Goal: Task Accomplishment & Management: Manage account settings

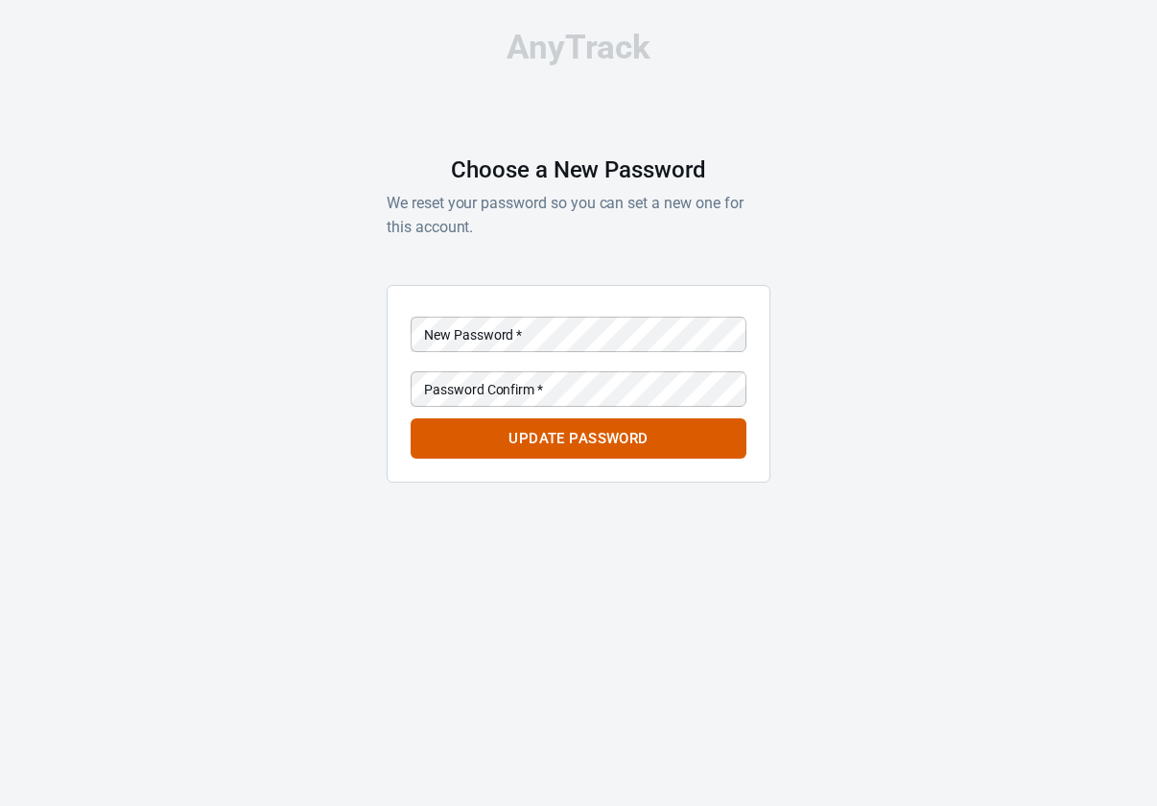
click at [282, 287] on div "AnyTrack Choose a New Password We reset your password so you can set a new one …" at bounding box center [578, 264] width 1157 height 529
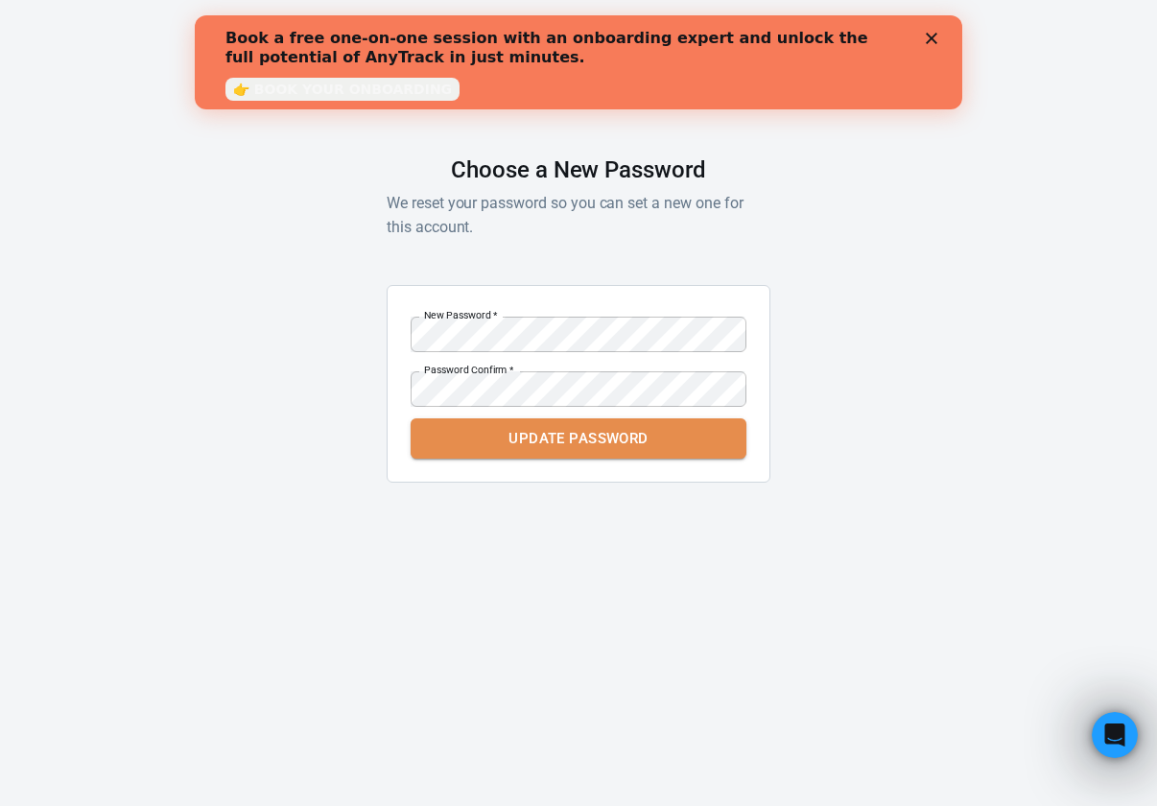
click at [586, 438] on button "Update Password" at bounding box center [579, 438] width 336 height 40
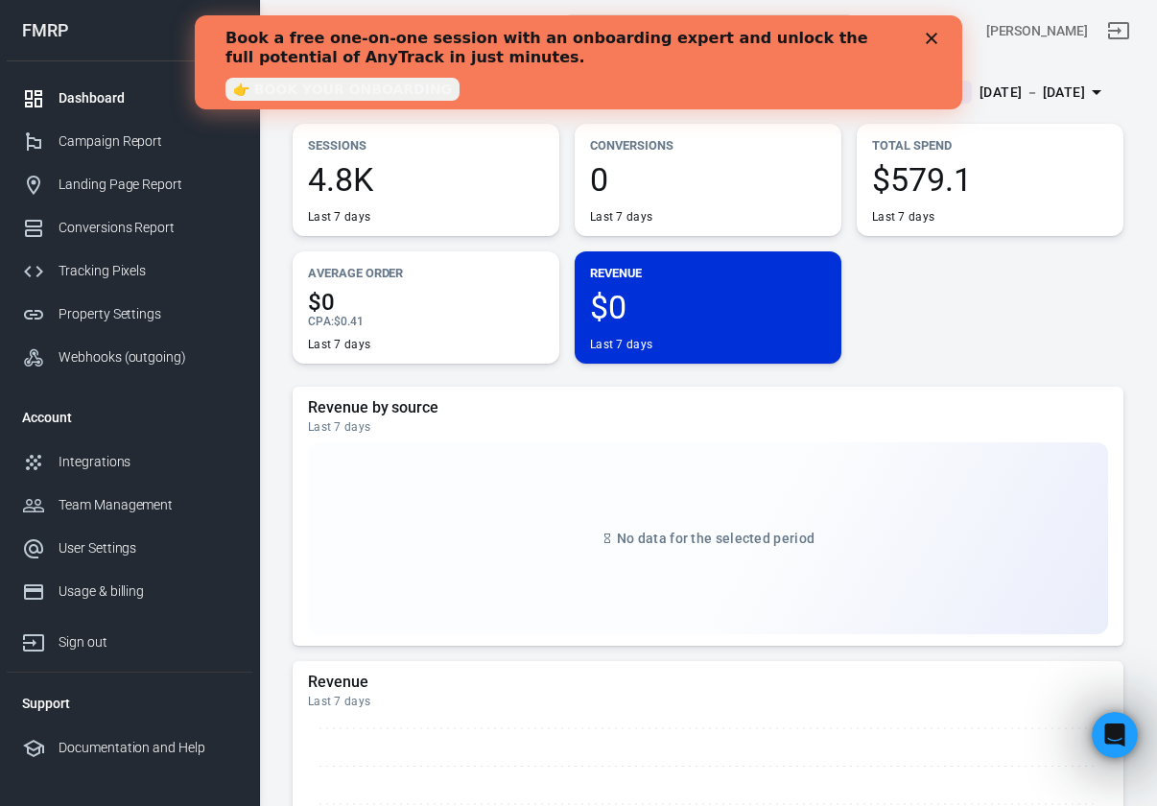
click at [937, 34] on div "Close" at bounding box center [935, 39] width 19 height 12
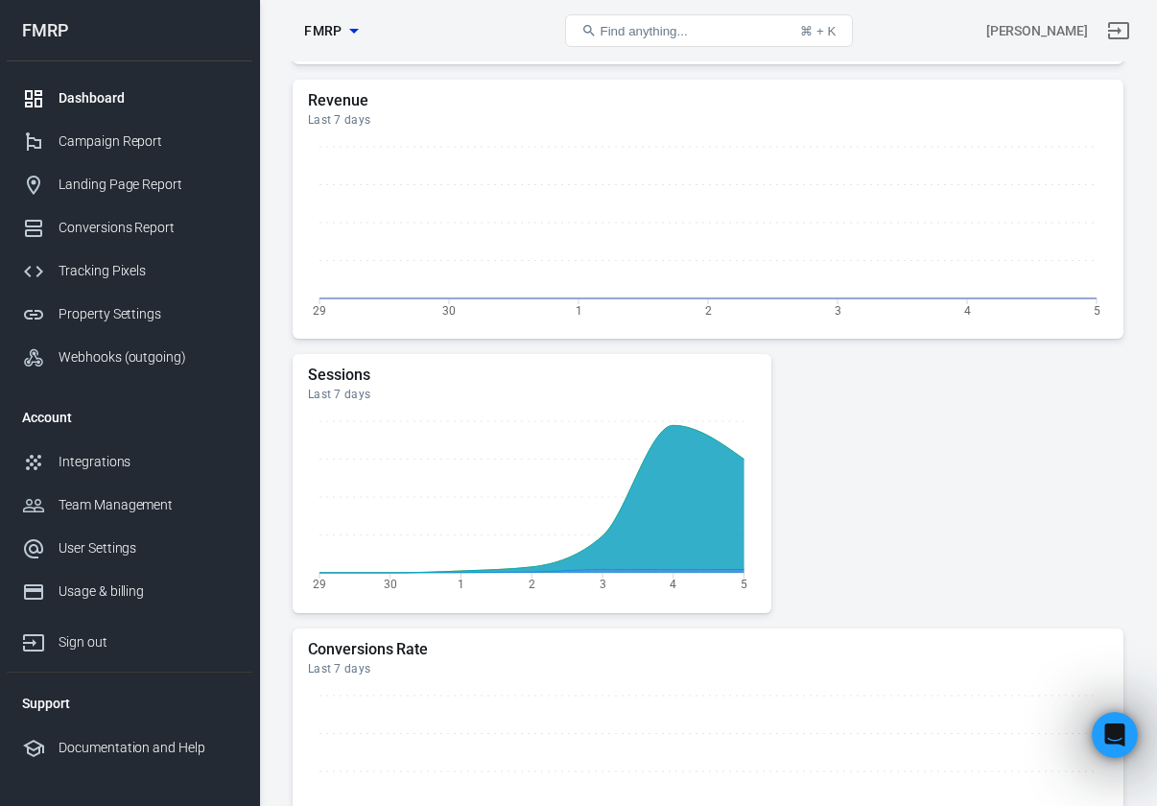
scroll to position [616, 0]
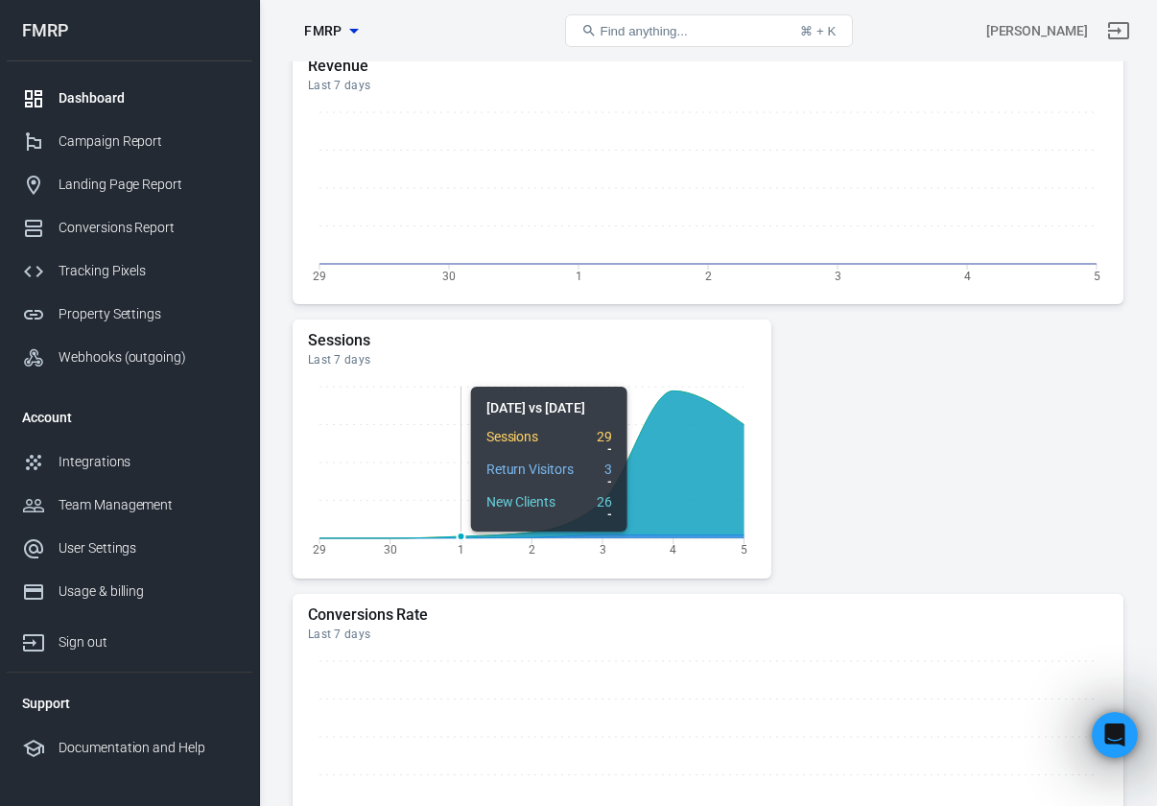
click at [485, 435] on icon "29 30 1 2 3 4 5" at bounding box center [532, 471] width 448 height 192
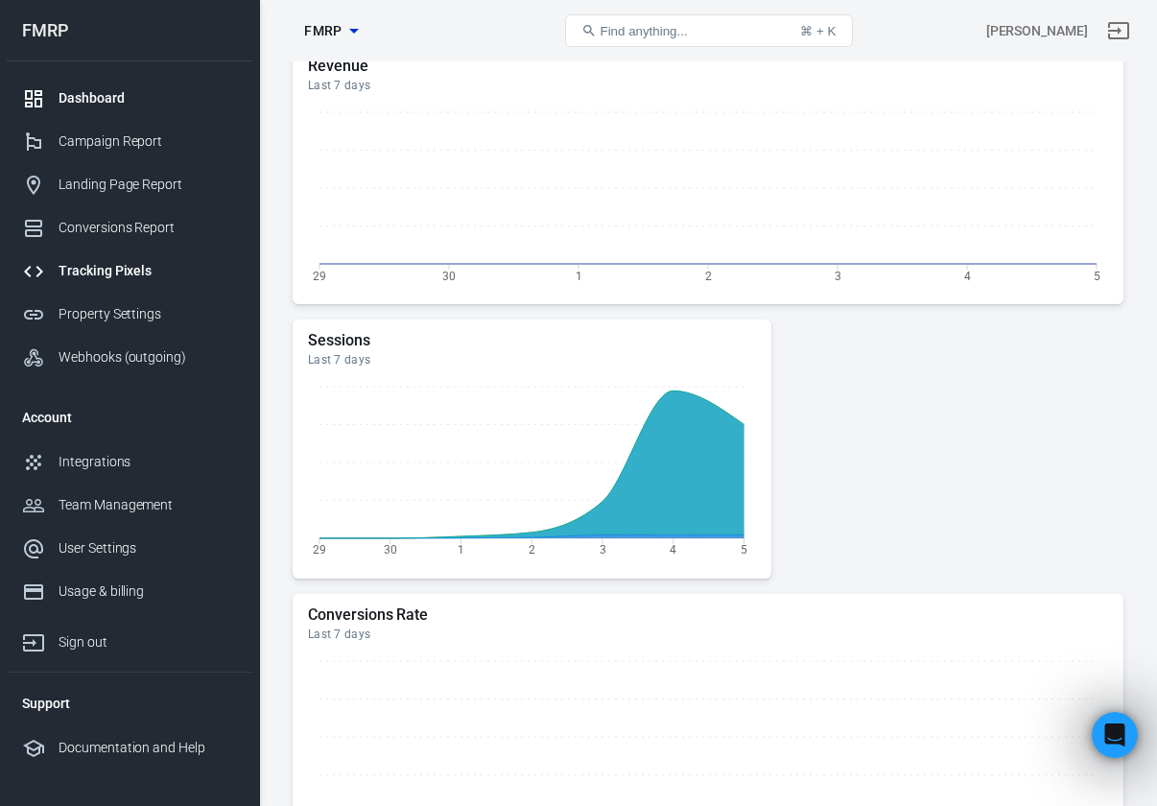
click at [90, 266] on div "Tracking Pixels" at bounding box center [148, 271] width 178 height 20
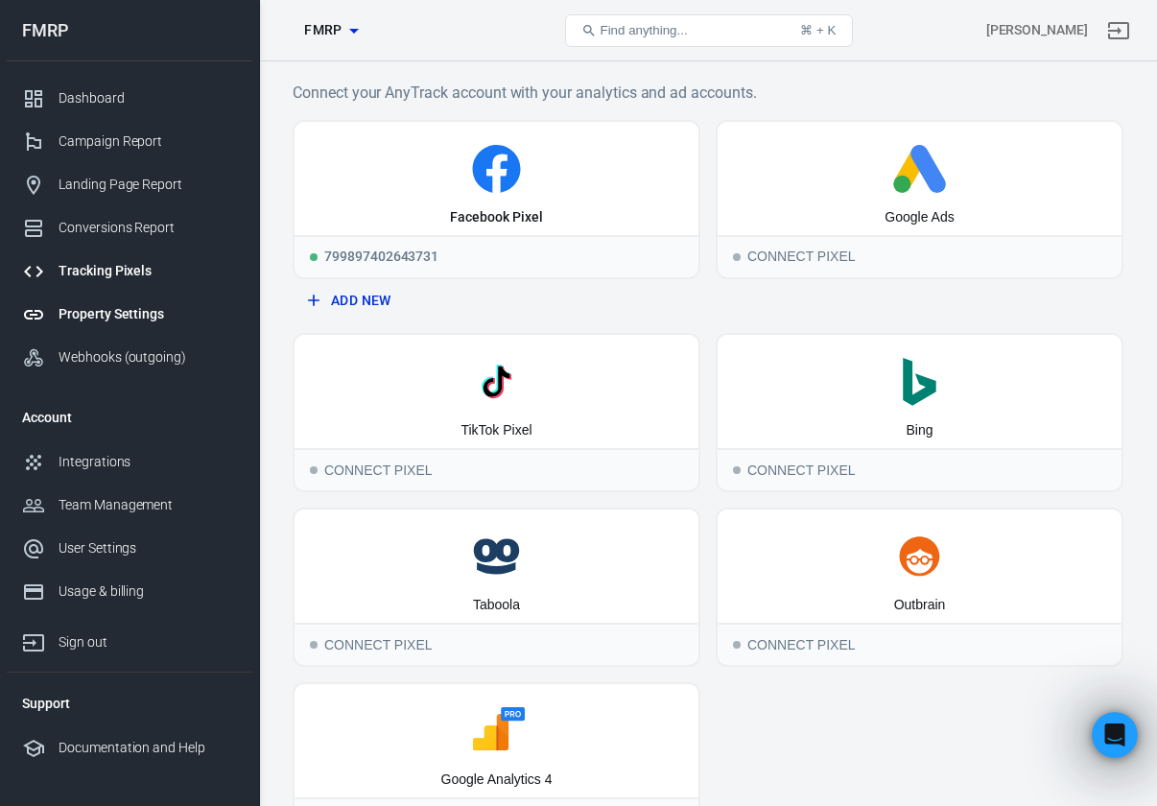
click at [80, 311] on div "Property Settings" at bounding box center [148, 314] width 178 height 20
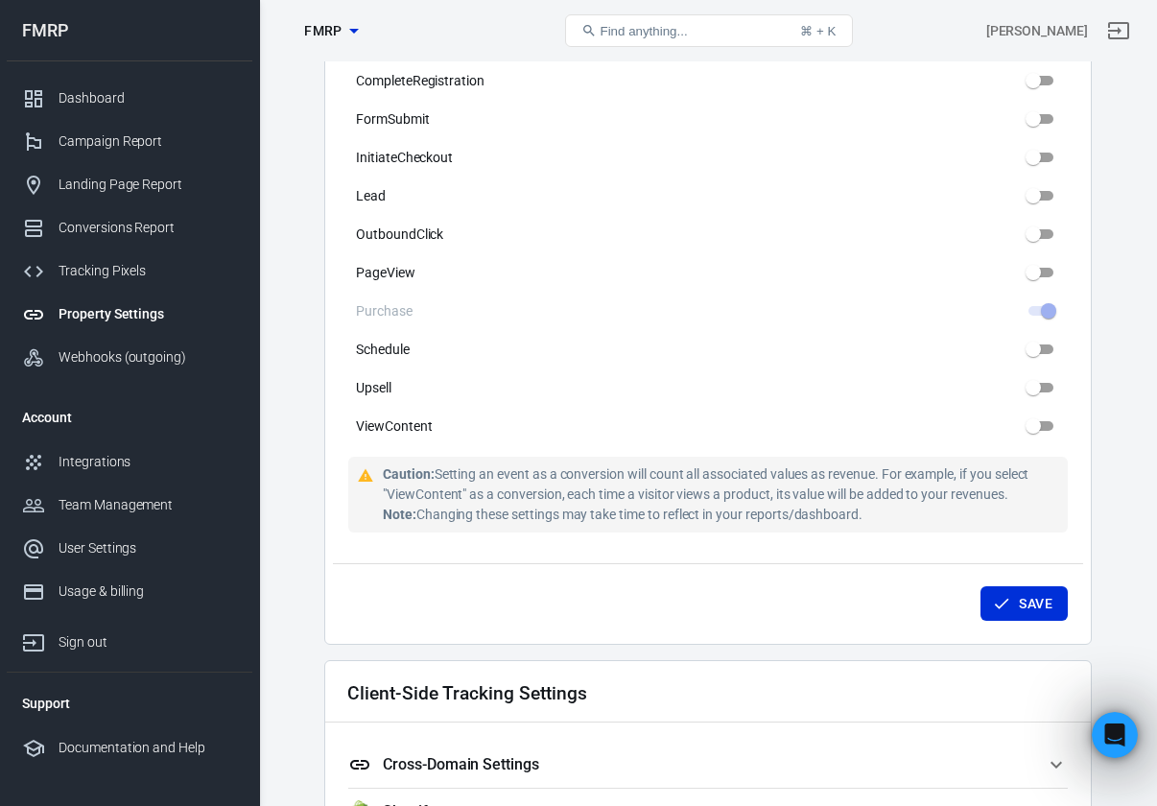
scroll to position [1527, 0]
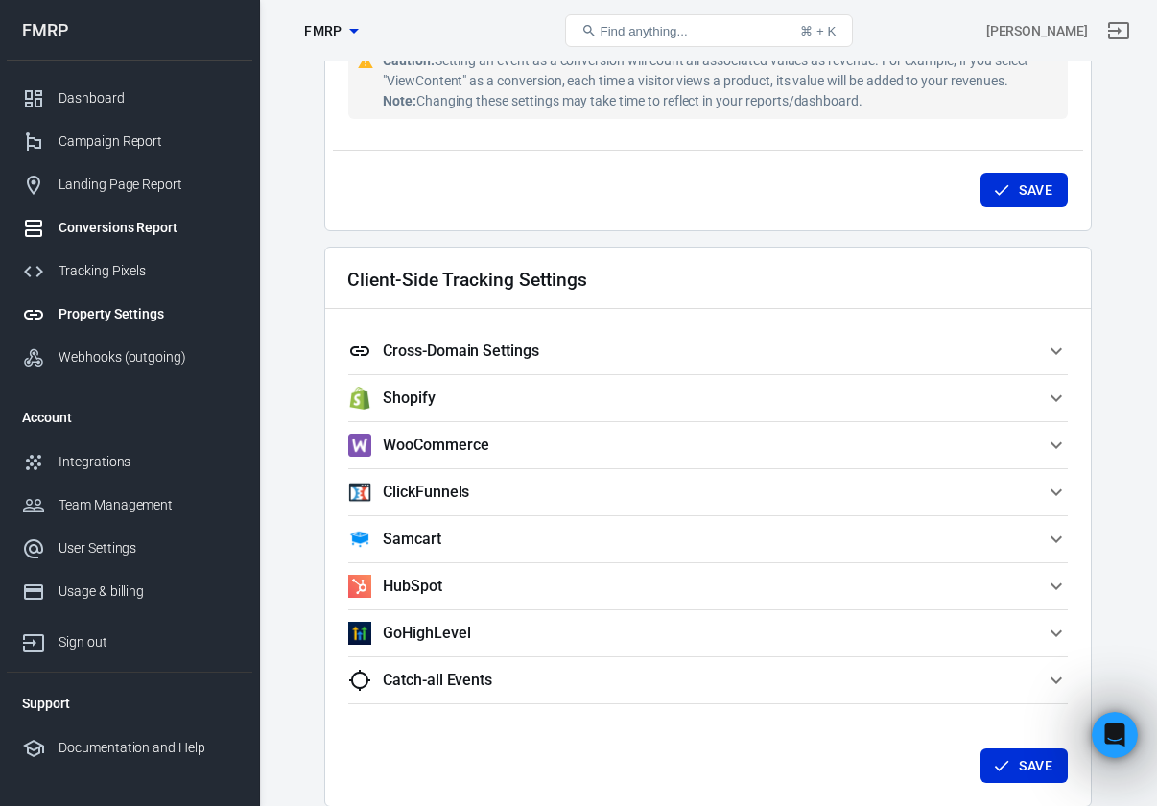
click at [84, 228] on div "Conversions Report" at bounding box center [148, 228] width 178 height 20
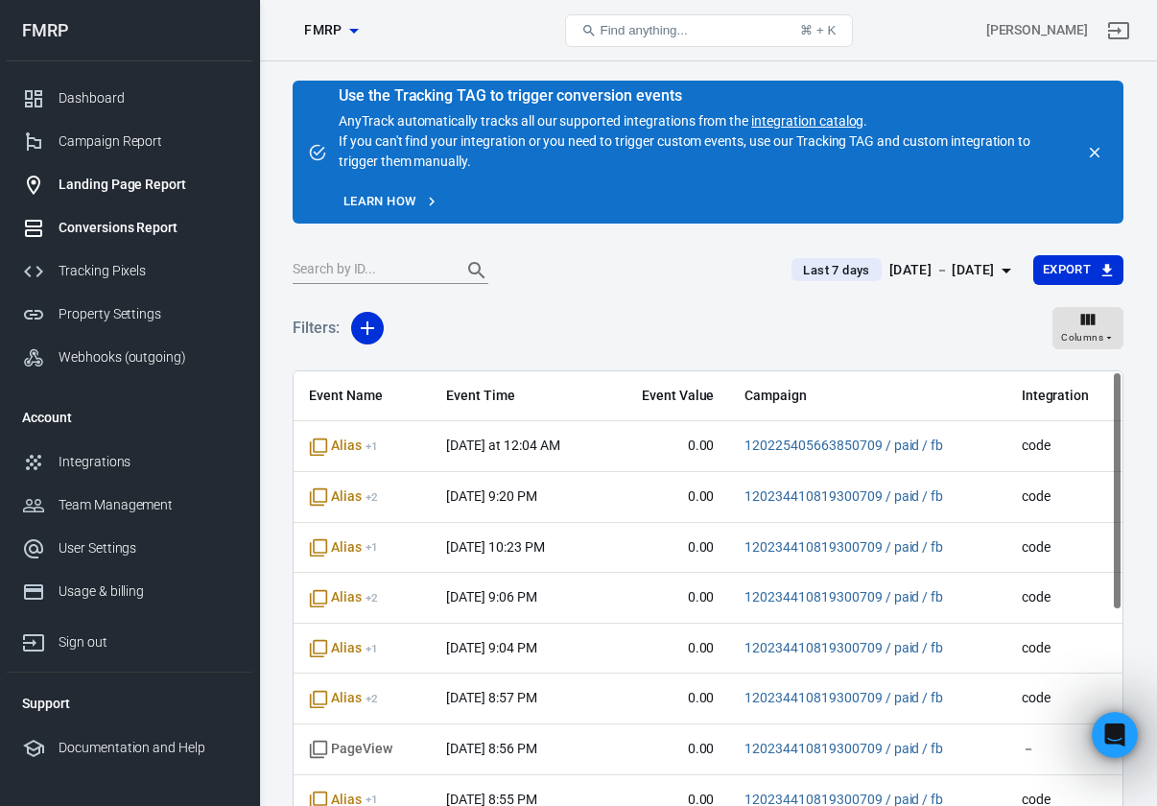
click at [89, 188] on div "Landing Page Report" at bounding box center [148, 185] width 178 height 20
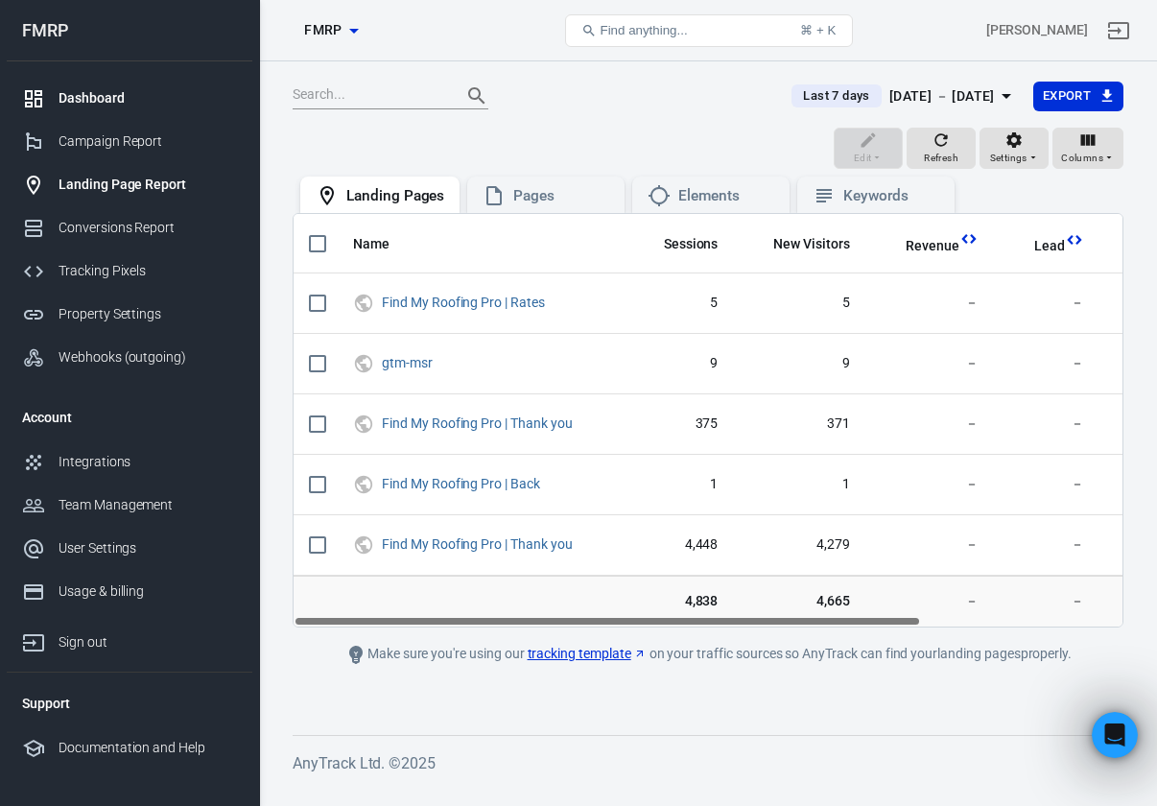
click at [102, 97] on div "Dashboard" at bounding box center [148, 98] width 178 height 20
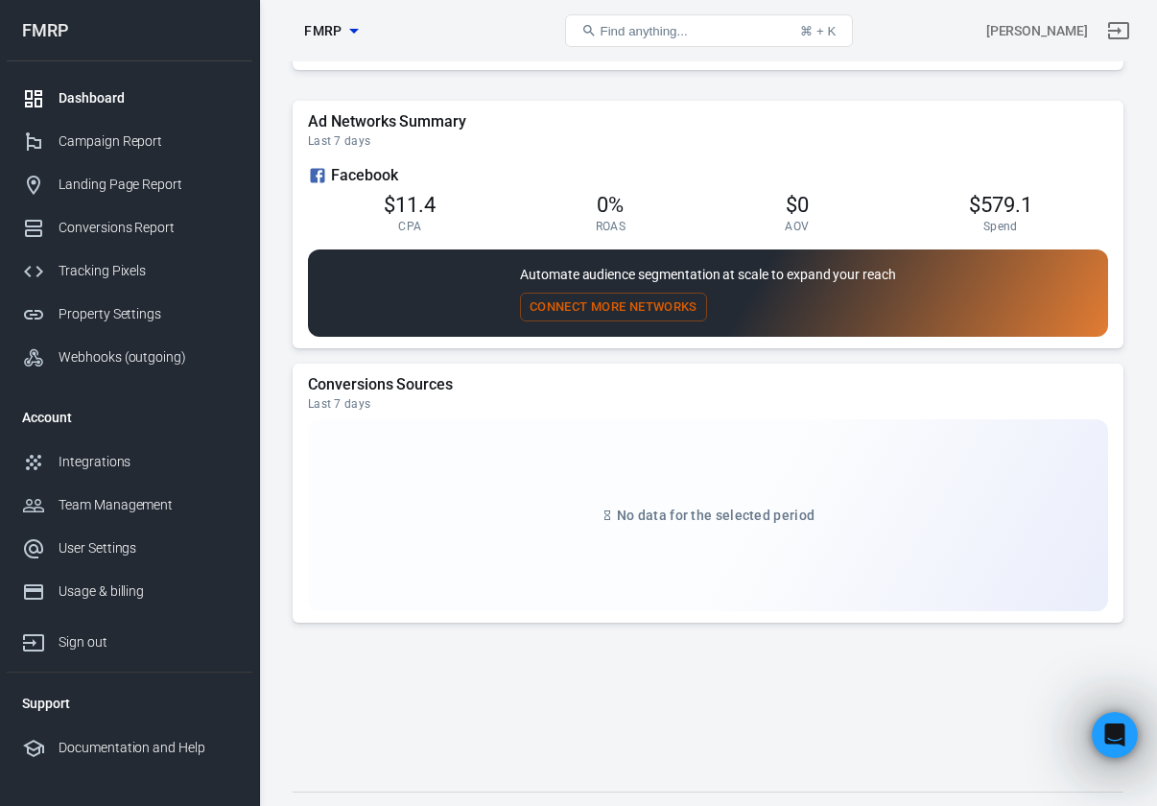
scroll to position [1711, 0]
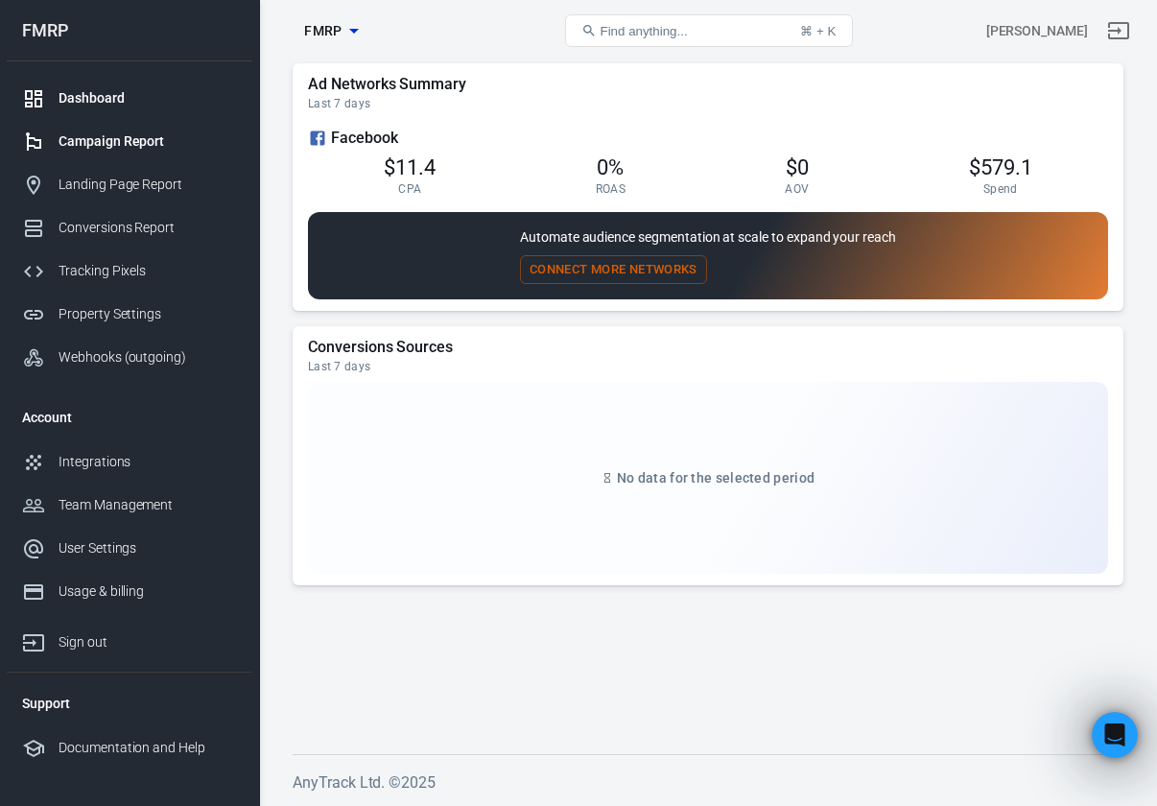
click at [99, 138] on div "Campaign Report" at bounding box center [148, 141] width 178 height 20
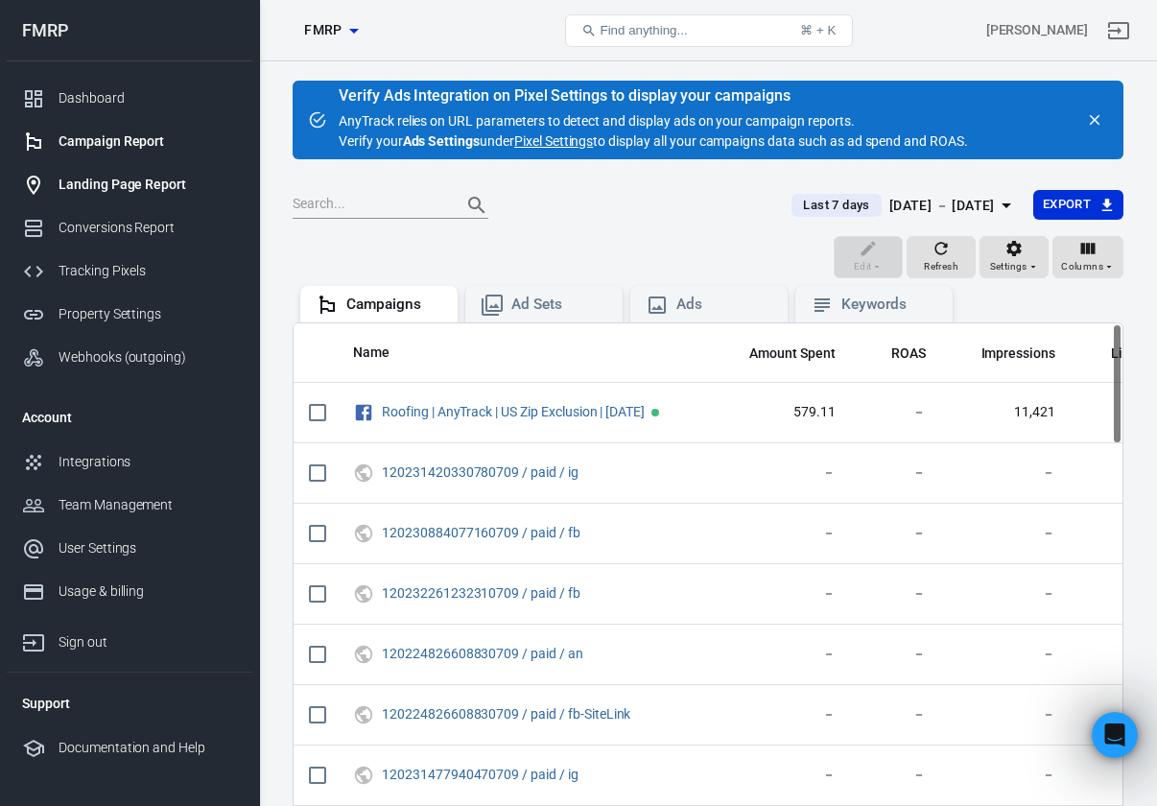
click at [94, 184] on div "Landing Page Report" at bounding box center [148, 185] width 178 height 20
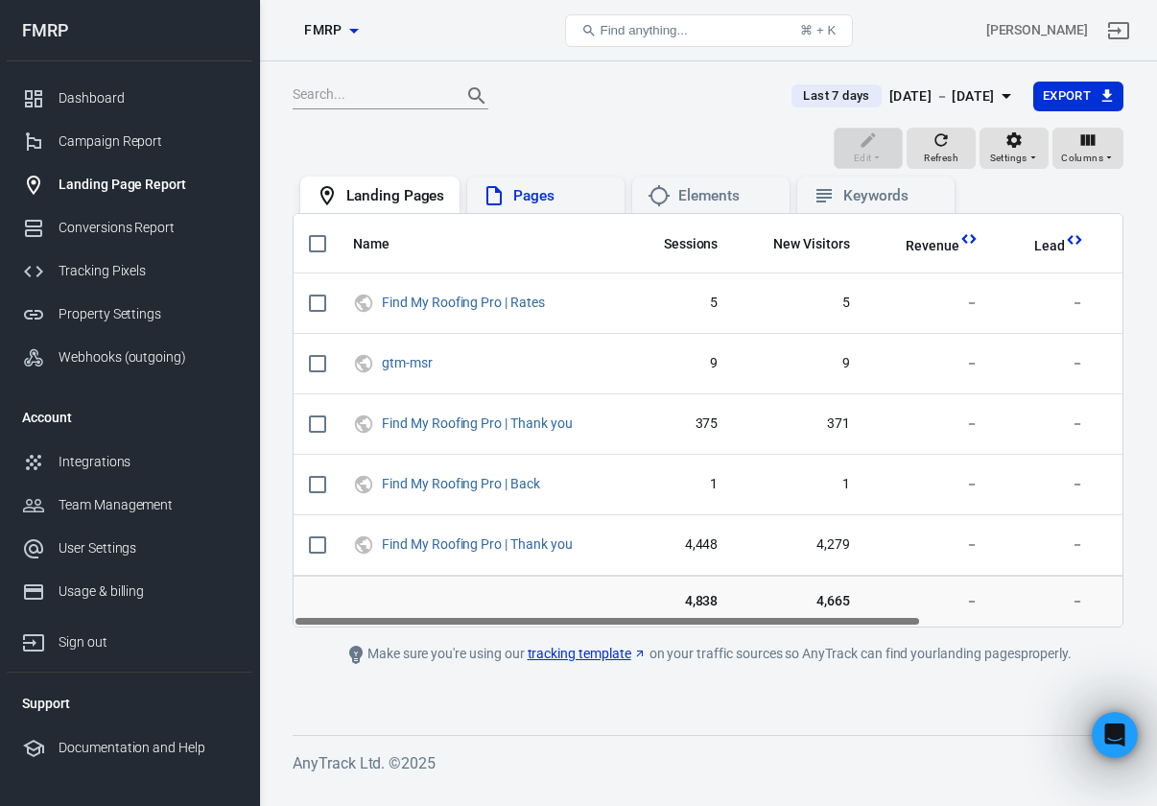
click at [533, 195] on div "Pages" at bounding box center [561, 196] width 96 height 20
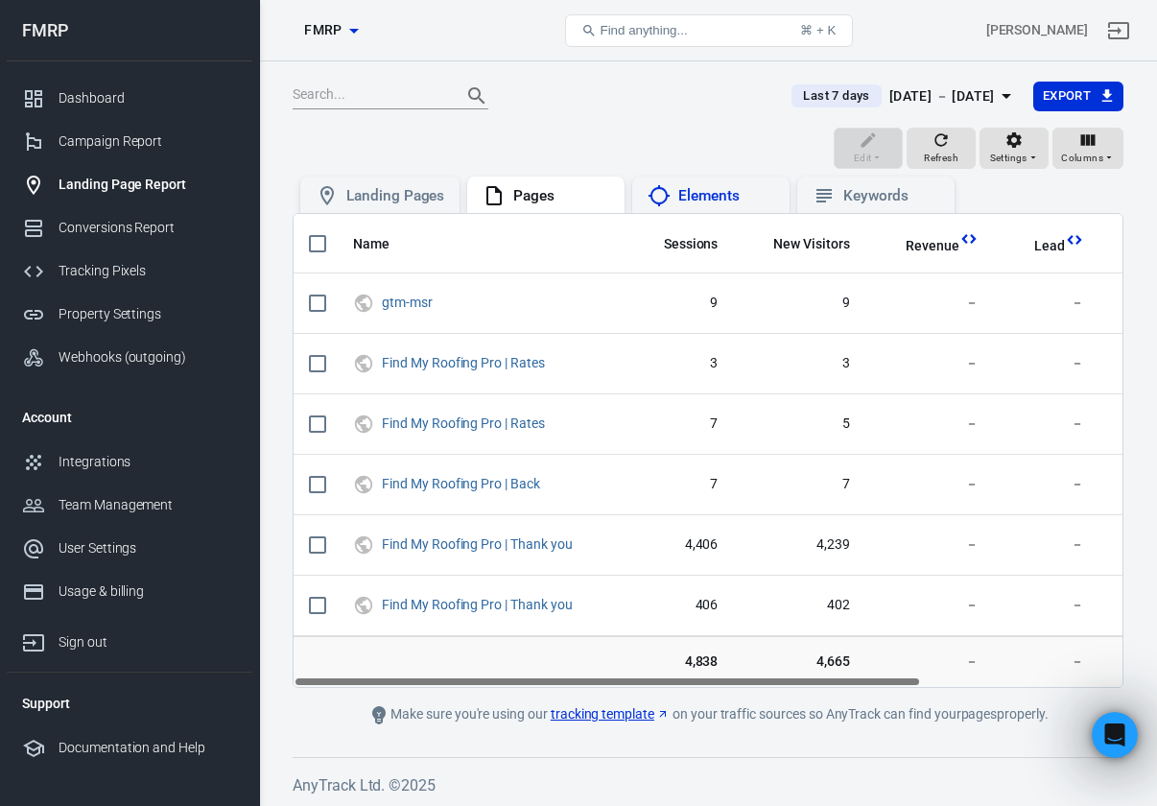
click at [711, 204] on div "Elements" at bounding box center [726, 196] width 96 height 20
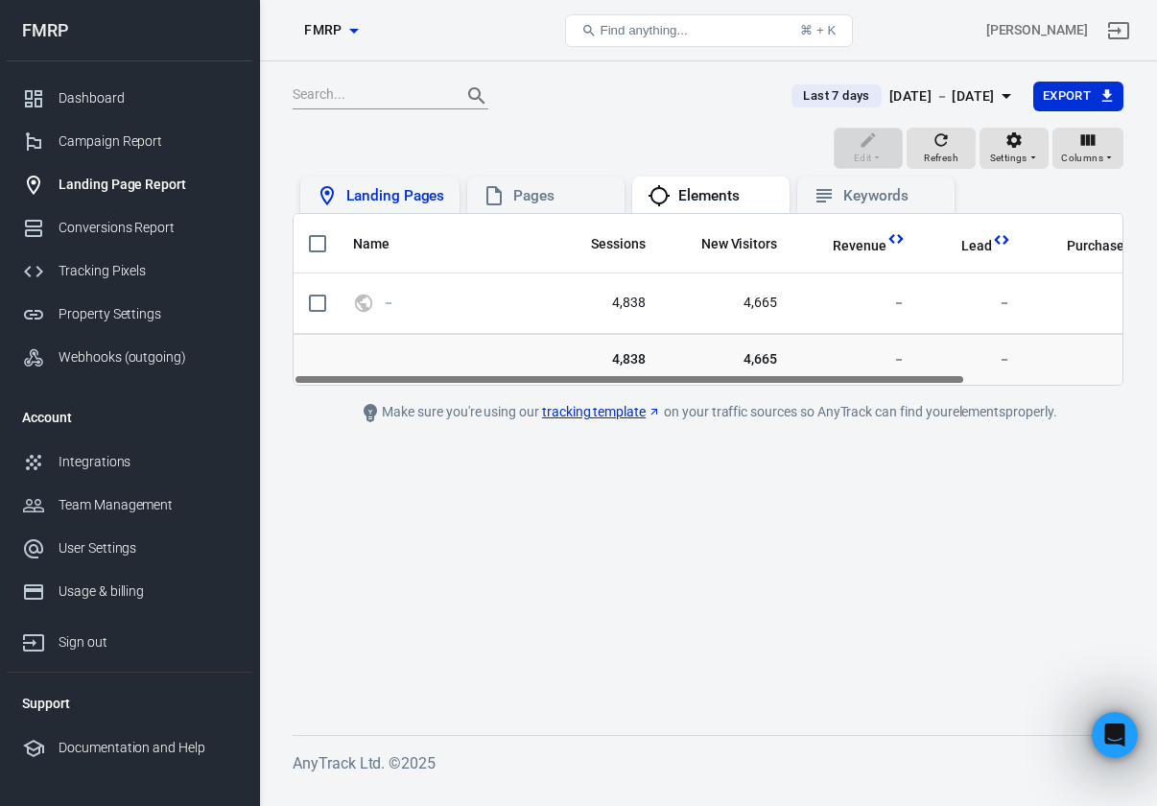
click at [407, 210] on div "Landing Pages" at bounding box center [379, 195] width 159 height 36
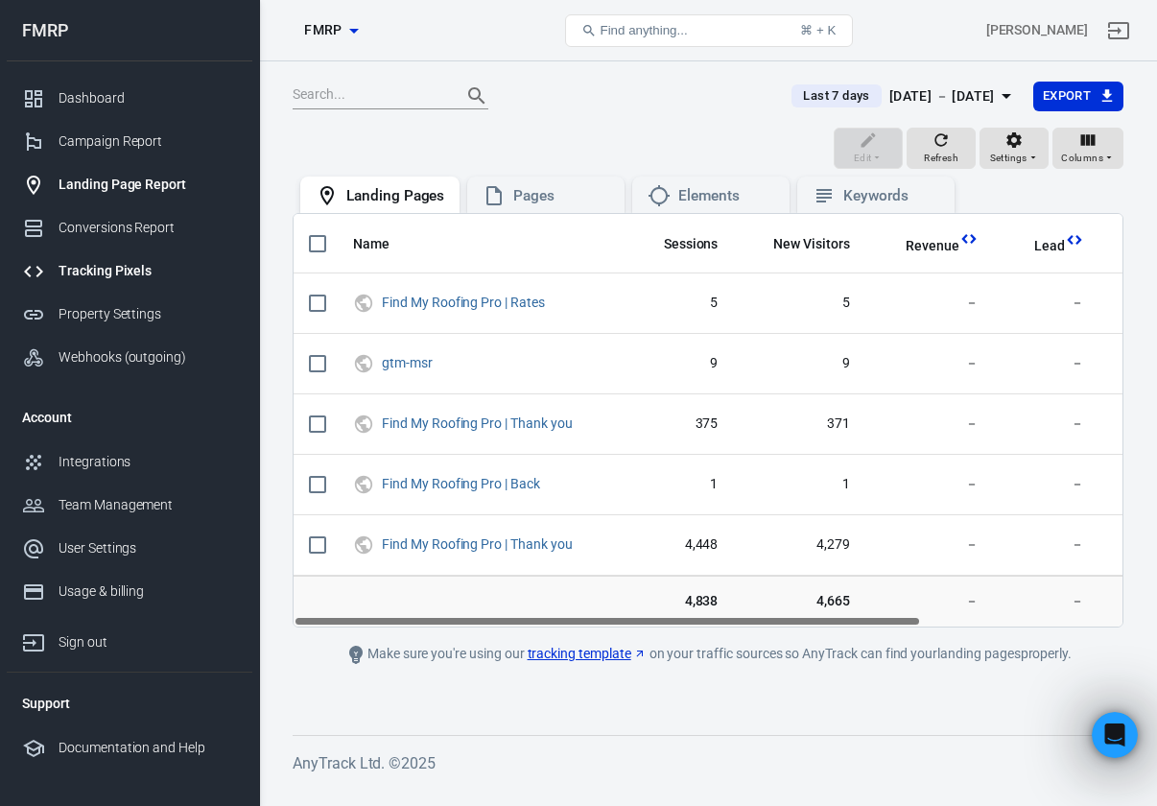
click at [89, 277] on div "Tracking Pixels" at bounding box center [148, 271] width 178 height 20
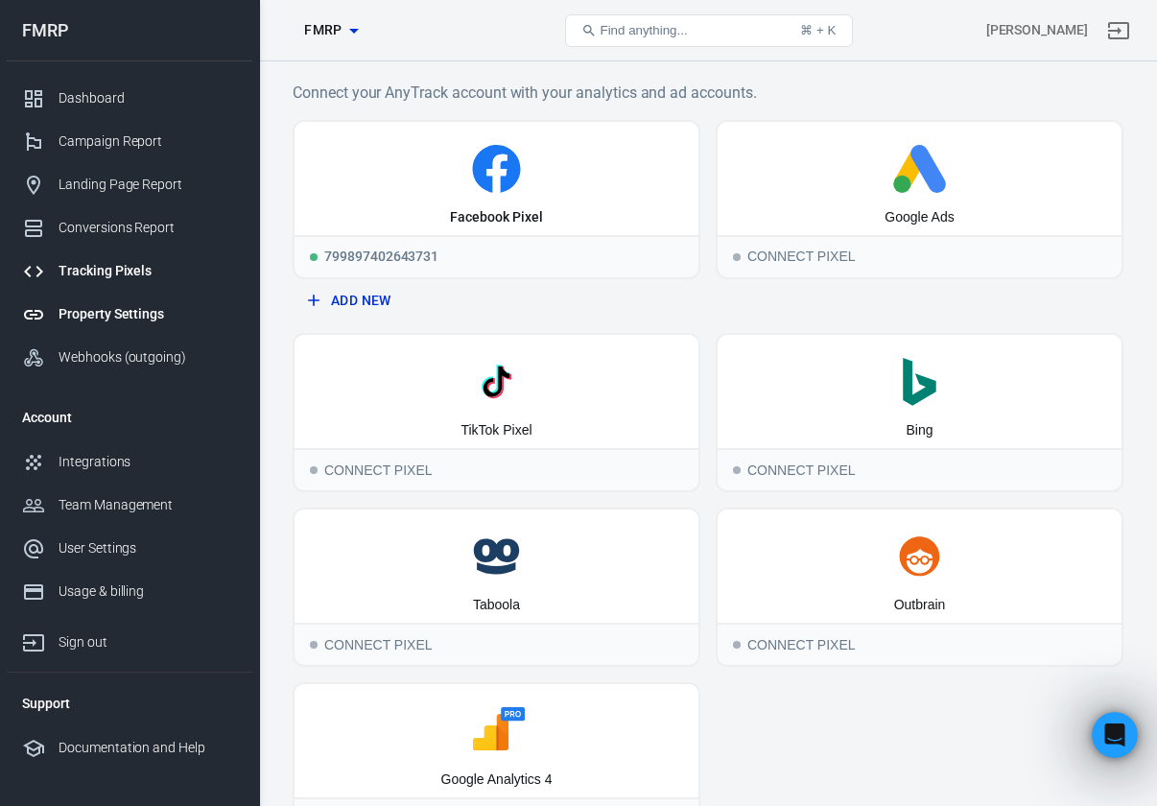
click at [97, 304] on div "Property Settings" at bounding box center [148, 314] width 178 height 20
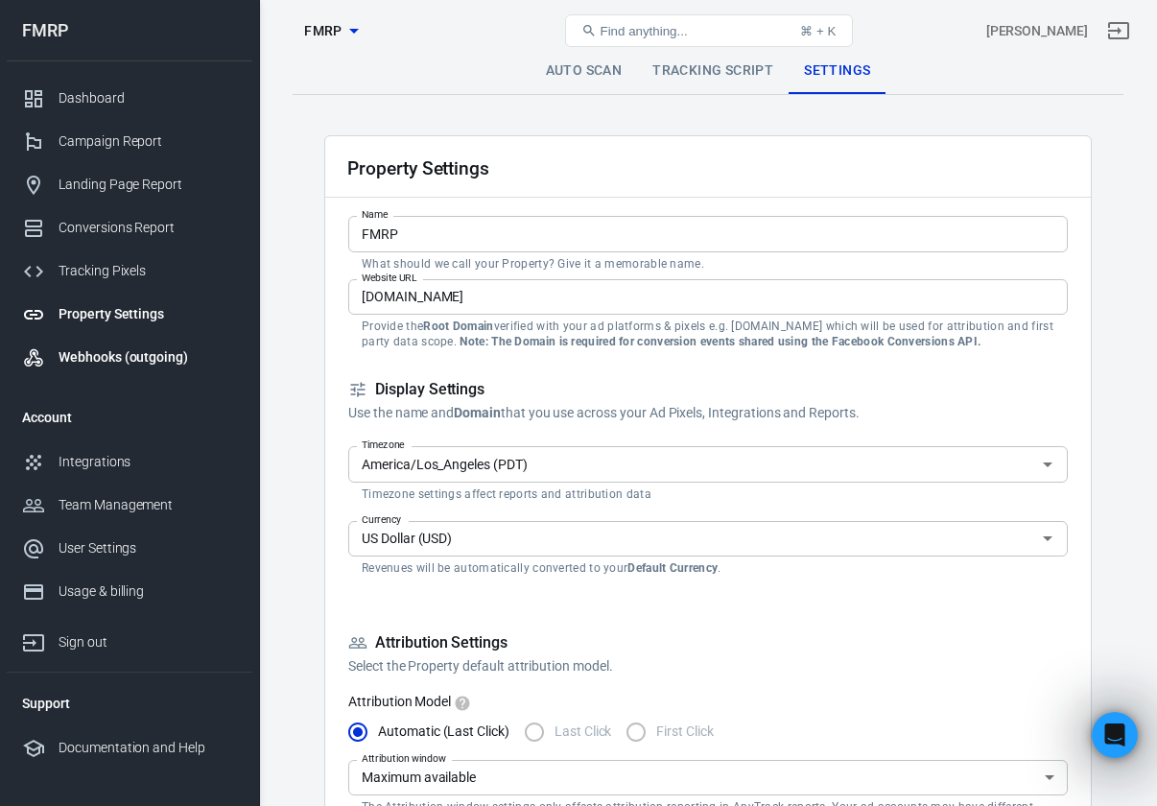
click at [97, 349] on div "Webhooks (outgoing)" at bounding box center [148, 357] width 178 height 20
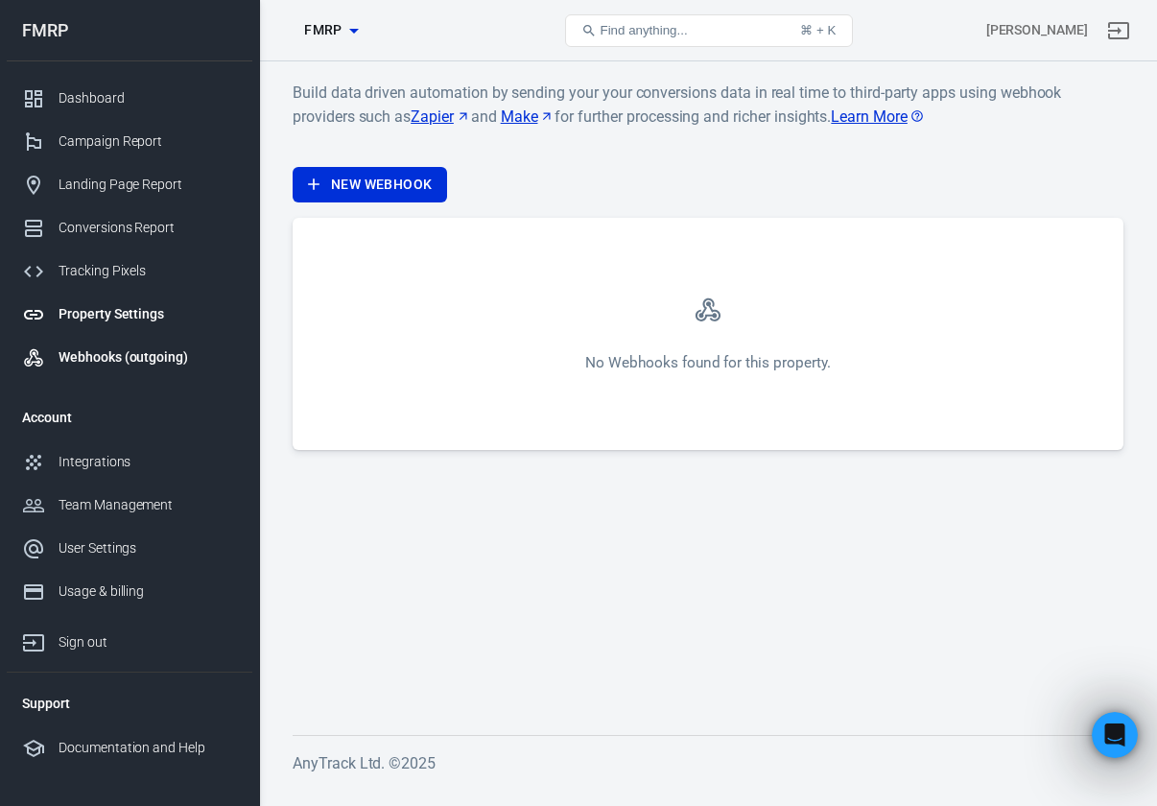
click at [90, 320] on div "Property Settings" at bounding box center [148, 314] width 178 height 20
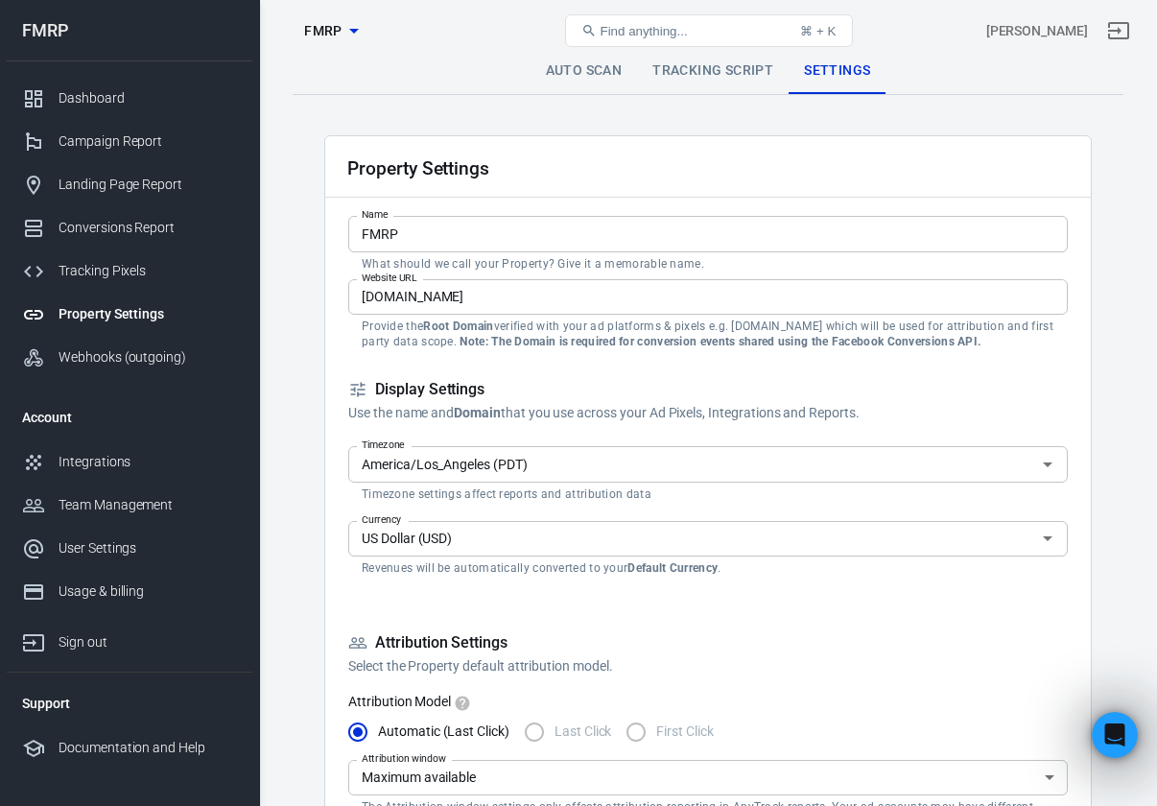
click at [703, 86] on link "Tracking Script" at bounding box center [713, 71] width 152 height 46
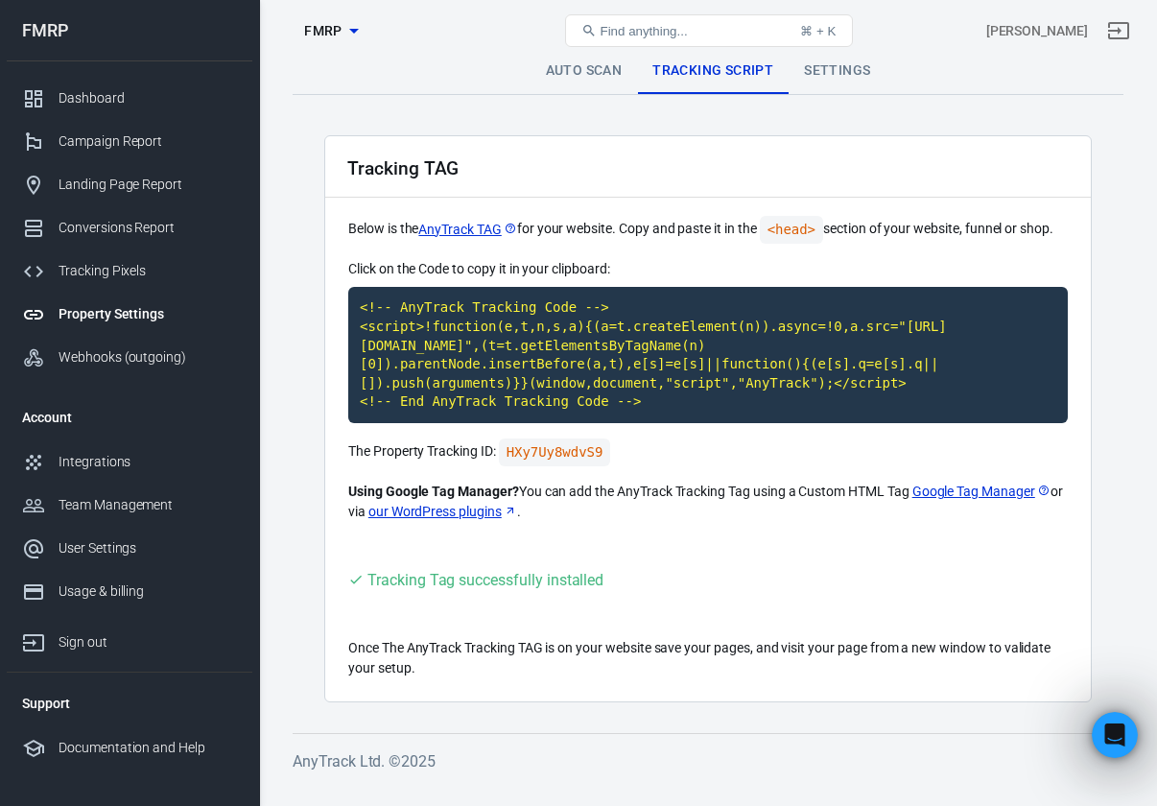
click at [581, 68] on link "Auto Scan" at bounding box center [584, 71] width 107 height 46
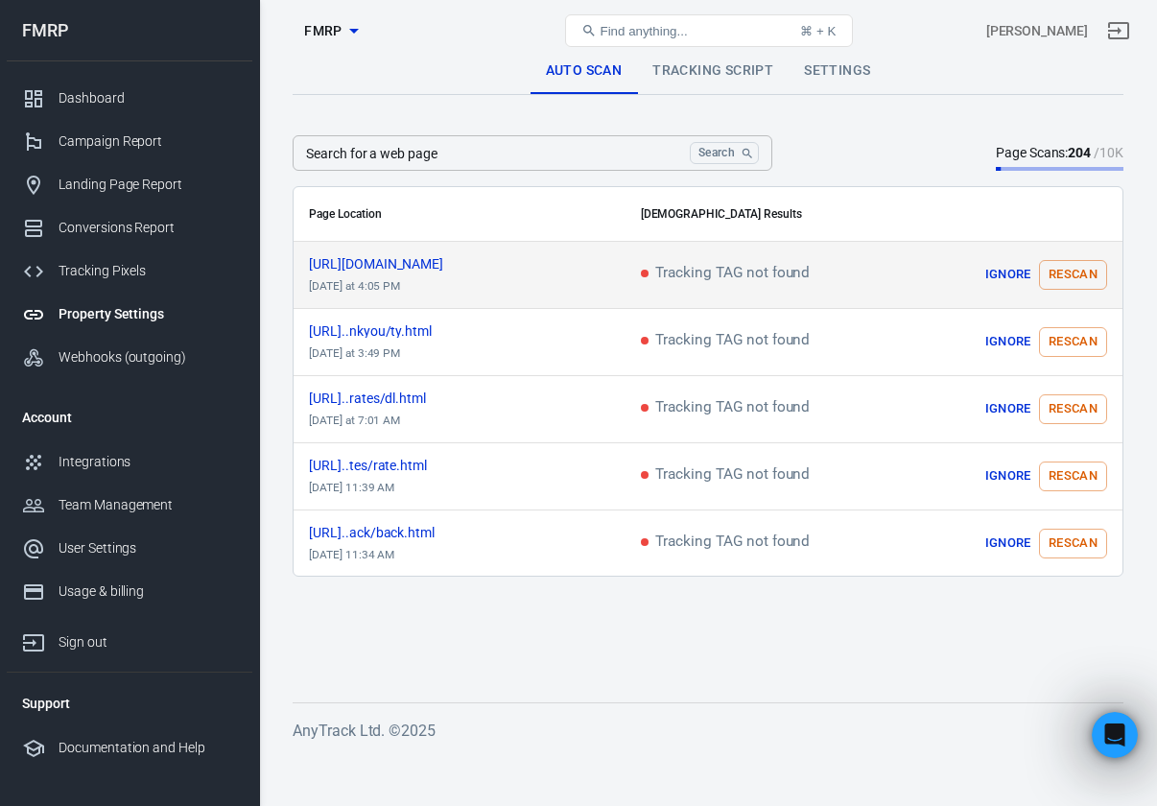
click at [686, 279] on span "Tracking TAG not found" at bounding box center [726, 274] width 170 height 17
